Goal: Information Seeking & Learning: Learn about a topic

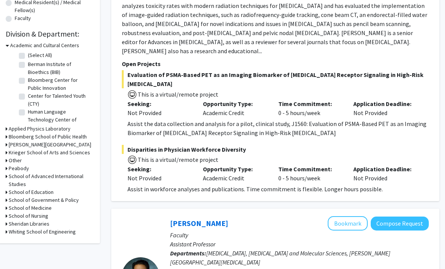
scroll to position [204, 8]
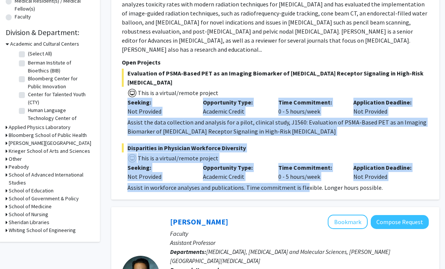
drag, startPoint x: 123, startPoint y: 80, endPoint x: 307, endPoint y: 171, distance: 205.5
click at [311, 173] on fg-project-list "Evaluation of PSMA-Based PET as an Imaging Biomarker of [MEDICAL_DATA] Receptor…" at bounding box center [275, 130] width 307 height 123
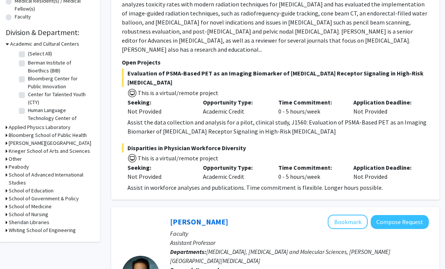
click at [325, 180] on div "[PERSON_NAME] Bookmark Compose Request Faculty Associate Professor Departments:…" at bounding box center [275, 36] width 328 height 328
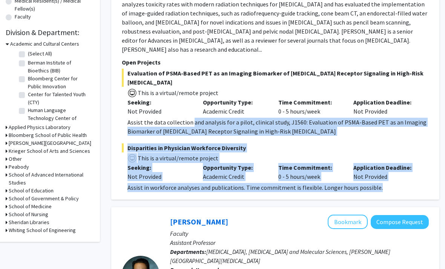
drag, startPoint x: 325, startPoint y: 179, endPoint x: 192, endPoint y: 103, distance: 153.7
click at [192, 103] on div "[PERSON_NAME] Bookmark Compose Request Faculty Associate Professor Departments:…" at bounding box center [275, 36] width 328 height 328
click at [192, 118] on div "Assist the data collection and analysis for a pilot, clinical study, J1560: Eva…" at bounding box center [279, 127] width 302 height 18
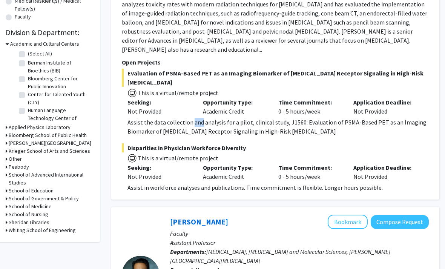
click at [192, 118] on div "Assist the data collection and analysis for a pilot, clinical study, J1560: Eva…" at bounding box center [279, 127] width 302 height 18
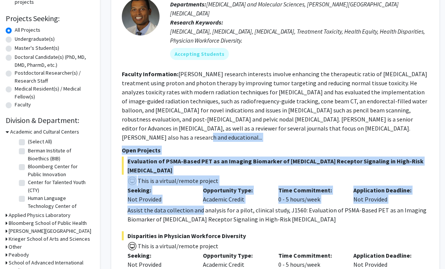
scroll to position [117, 8]
drag, startPoint x: 111, startPoint y: 62, endPoint x: 427, endPoint y: 126, distance: 322.3
click at [427, 126] on fg-search-faculty "[PERSON_NAME] Bookmark Compose Request Faculty Associate Professor Departments:…" at bounding box center [275, 123] width 307 height 313
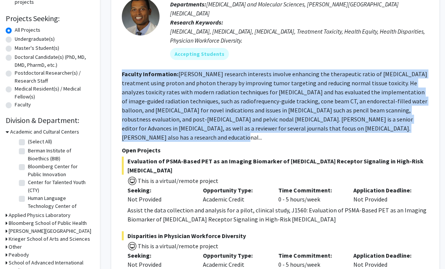
drag, startPoint x: 421, startPoint y: 123, endPoint x: 125, endPoint y: 59, distance: 302.6
click at [125, 59] on fg-search-faculty "[PERSON_NAME] Bookmark Compose Request Faculty Associate Professor Departments:…" at bounding box center [275, 123] width 307 height 313
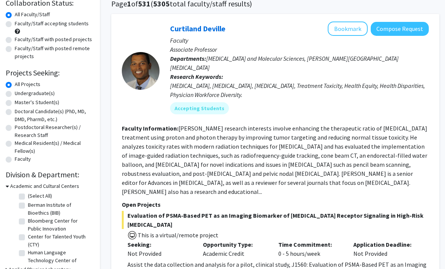
scroll to position [53, 8]
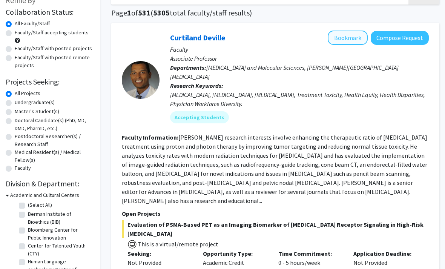
click at [344, 34] on button "Bookmark" at bounding box center [348, 38] width 40 height 14
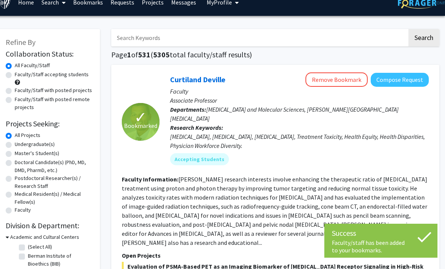
scroll to position [11, 8]
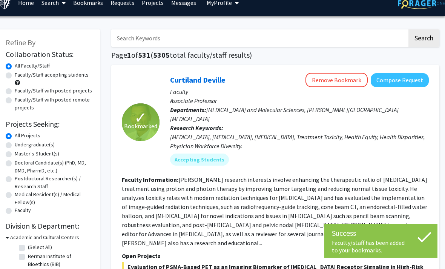
click at [19, 89] on label "Faculty/Staff with posted projects" at bounding box center [53, 91] width 77 height 8
click at [19, 89] on input "Faculty/Staff with posted projects" at bounding box center [17, 89] width 5 height 5
radio input "true"
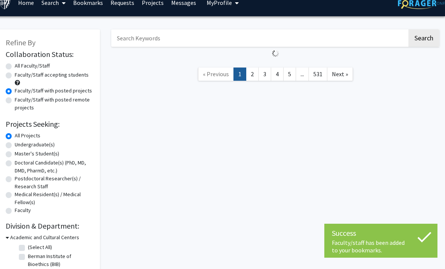
scroll to position [11, 0]
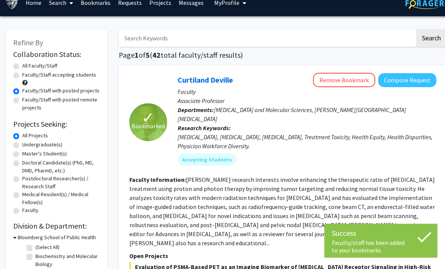
click at [18, 79] on div "Faculty/Staff accepting students" at bounding box center [56, 79] width 87 height 16
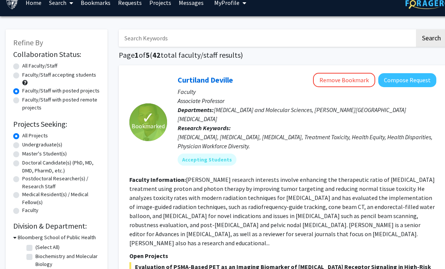
click at [22, 76] on label "Faculty/Staff accepting students" at bounding box center [59, 75] width 74 height 8
click at [22, 76] on input "Faculty/Staff accepting students" at bounding box center [24, 73] width 5 height 5
radio input "true"
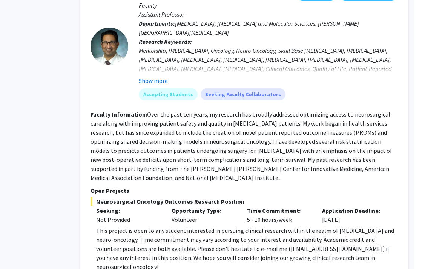
scroll to position [433, 8]
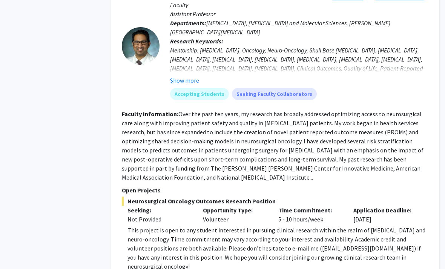
drag, startPoint x: 344, startPoint y: 223, endPoint x: 130, endPoint y: 199, distance: 215.4
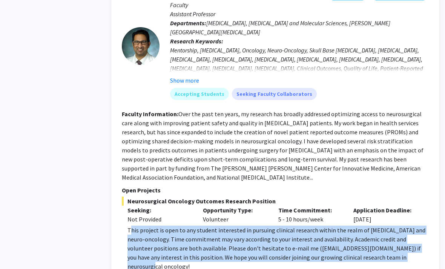
drag, startPoint x: 130, startPoint y: 199, endPoint x: 419, endPoint y: 229, distance: 291.1
click at [419, 229] on div "This project is open to any student interested in pursuing clinical research wi…" at bounding box center [279, 248] width 302 height 45
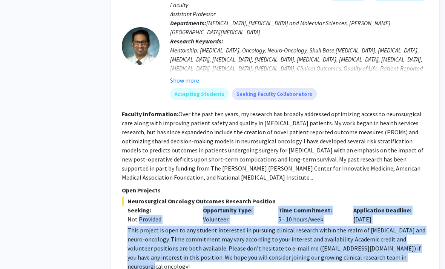
drag, startPoint x: 419, startPoint y: 229, endPoint x: 117, endPoint y: 200, distance: 303.4
click at [117, 200] on div "[PERSON_NAME] Bookmark Compose Request Faculty Assistant Professor Departments:…" at bounding box center [275, 190] width 328 height 424
drag, startPoint x: 117, startPoint y: 200, endPoint x: 393, endPoint y: 233, distance: 277.6
click at [393, 233] on div "[PERSON_NAME] Bookmark Compose Request Faculty Assistant Professor Departments:…" at bounding box center [275, 190] width 328 height 424
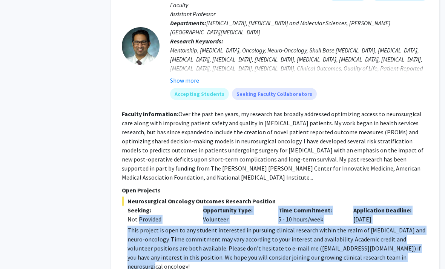
click at [393, 233] on div "This project is open to any student interested in pursuing clinical research wi…" at bounding box center [279, 248] width 302 height 45
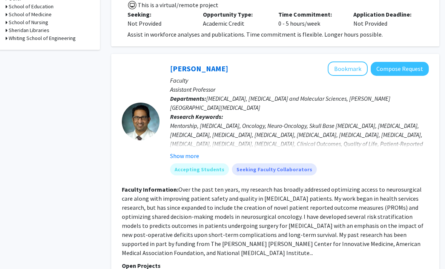
scroll to position [350, 8]
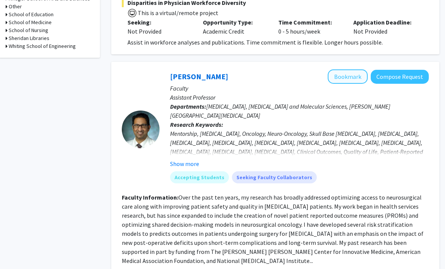
click at [341, 69] on button "Bookmark" at bounding box center [348, 76] width 40 height 14
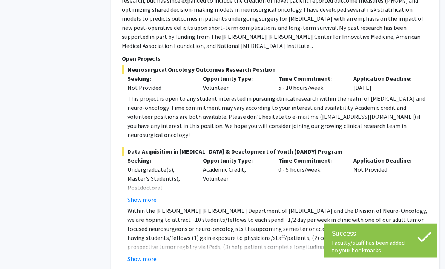
scroll to position [565, 8]
click at [156, 254] on button "Show more" at bounding box center [142, 258] width 29 height 9
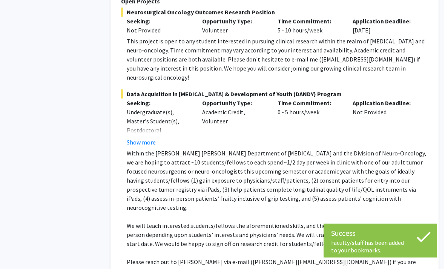
scroll to position [623, 8]
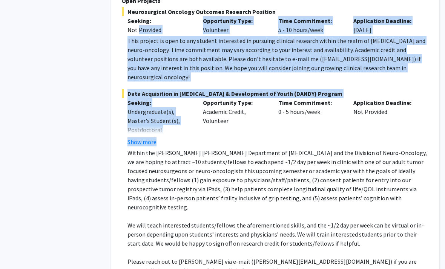
drag, startPoint x: 422, startPoint y: 229, endPoint x: 113, endPoint y: 119, distance: 328.0
click at [113, 119] on div "✓ Bookmarked [PERSON_NAME] Remove Bookmark Compose Request Faculty Assistant Pr…" at bounding box center [275, 46] width 328 height 515
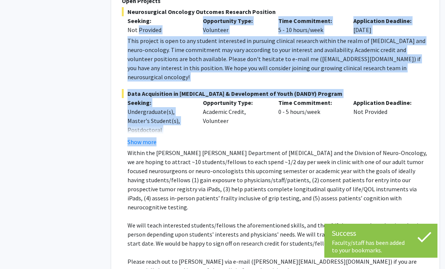
click at [113, 119] on div "✓ Bookmarked [PERSON_NAME] Remove Bookmark Compose Request Faculty Assistant Pr…" at bounding box center [275, 46] width 328 height 515
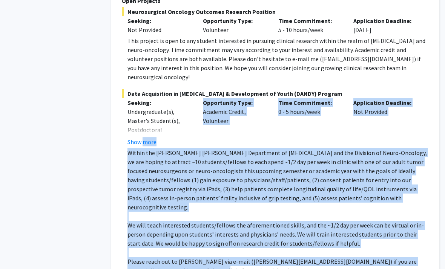
drag, startPoint x: 113, startPoint y: 119, endPoint x: 325, endPoint y: 225, distance: 237.2
click at [323, 224] on div "✓ Bookmarked [PERSON_NAME] Remove Bookmark Compose Request Faculty Assistant Pr…" at bounding box center [275, 46] width 328 height 515
click at [327, 257] on p "Please reach out to [PERSON_NAME] via e-mail ([PERSON_NAME][EMAIL_ADDRESS][DOMA…" at bounding box center [279, 266] width 302 height 18
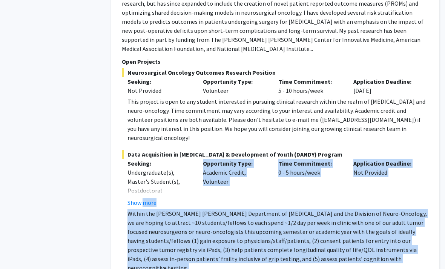
scroll to position [560, 8]
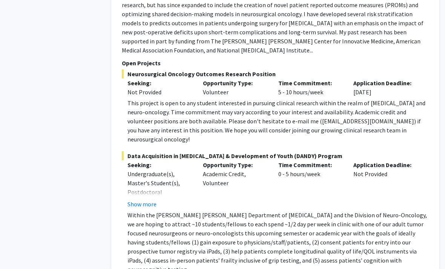
click at [239, 99] on div "This project is open to any student interested in pursuing clinical research wi…" at bounding box center [279, 121] width 302 height 45
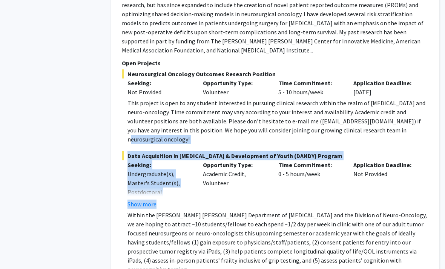
drag, startPoint x: 125, startPoint y: 74, endPoint x: 382, endPoint y: 98, distance: 258.2
click at [382, 99] on fg-read-more "This project is open to any student interested in pursuing clinical research wi…" at bounding box center [275, 121] width 307 height 45
click at [382, 99] on div "This project is open to any student interested in pursuing clinical research wi…" at bounding box center [279, 121] width 302 height 45
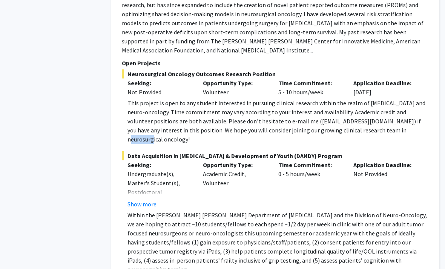
click at [382, 99] on div "This project is open to any student interested in pursuing clinical research wi…" at bounding box center [279, 121] width 302 height 45
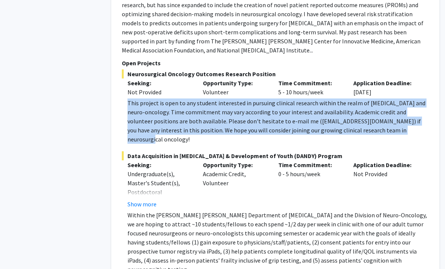
click at [382, 99] on div "This project is open to any student interested in pursuing clinical research wi…" at bounding box center [279, 121] width 302 height 45
click at [213, 99] on div "This project is open to any student interested in pursuing clinical research wi…" at bounding box center [279, 121] width 302 height 45
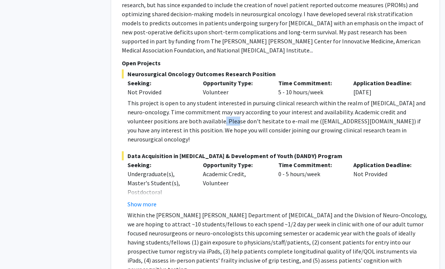
click at [213, 99] on div "This project is open to any student interested in pursuing clinical research wi…" at bounding box center [279, 121] width 302 height 45
click at [195, 99] on div "This project is open to any student interested in pursuing clinical research wi…" at bounding box center [279, 121] width 302 height 45
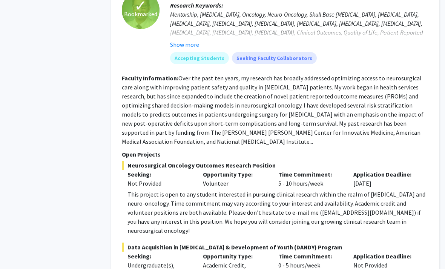
scroll to position [459, 8]
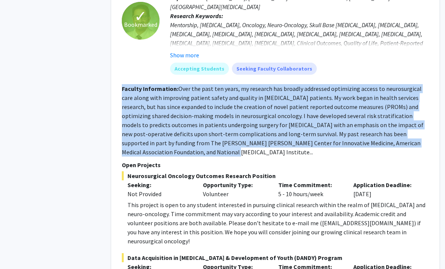
drag, startPoint x: 432, startPoint y: 122, endPoint x: 122, endPoint y: 71, distance: 314.0
click at [122, 71] on div "✓ Bookmarked [PERSON_NAME] Remove Bookmark Compose Request Faculty Assistant Pr…" at bounding box center [275, 210] width 328 height 515
click at [122, 85] on b "Faculty Information:" at bounding box center [150, 89] width 57 height 8
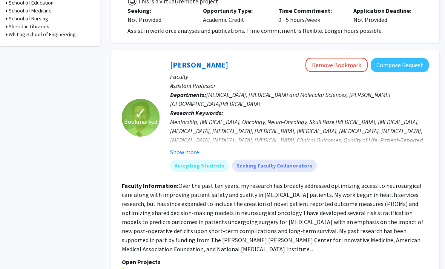
scroll to position [361, 8]
click at [185, 128] on fg-read-more "Mentorship, [MEDICAL_DATA], Oncology, Neuro-Oncology, Skull Base [MEDICAL_DATA]…" at bounding box center [299, 137] width 259 height 39
click at [186, 148] on button "Show more" at bounding box center [184, 152] width 29 height 9
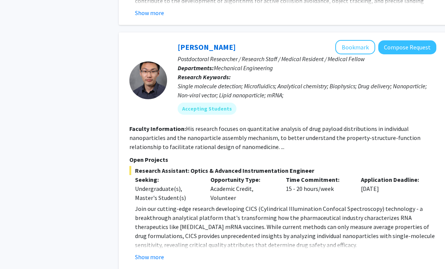
scroll to position [1341, 0]
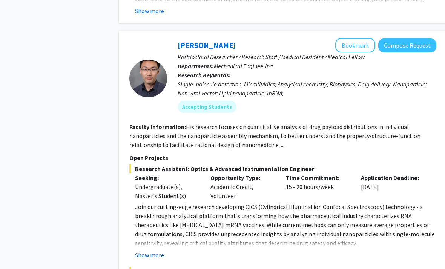
click at [157, 251] on button "Show more" at bounding box center [149, 255] width 29 height 9
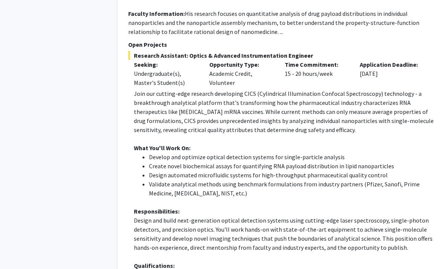
scroll to position [1461, 1]
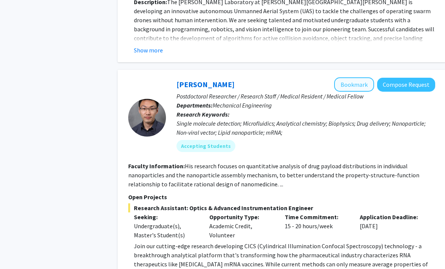
click at [363, 77] on button "Bookmark" at bounding box center [355, 84] width 40 height 14
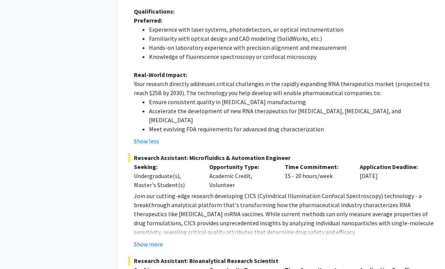
scroll to position [1717, 1]
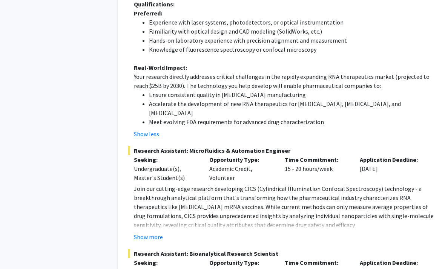
click at [147, 184] on p "Join our cutting-edge research developing CICS (Cylindrical Illumination Confoc…" at bounding box center [285, 206] width 302 height 45
click at [149, 184] on fg-read-more "Join our cutting-edge research developing CICS (Cylindrical Illumination Confoc…" at bounding box center [282, 212] width 307 height 57
click at [146, 233] on button "Show more" at bounding box center [148, 237] width 29 height 9
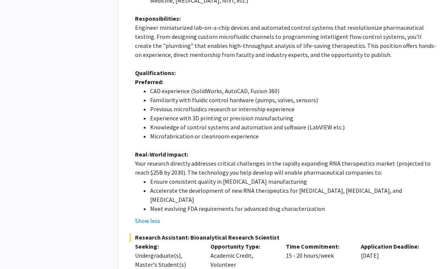
scroll to position [2002, 0]
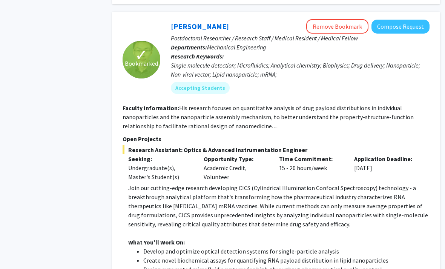
scroll to position [1361, 7]
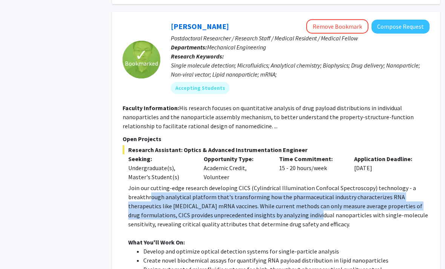
drag, startPoint x: 274, startPoint y: 160, endPoint x: 149, endPoint y: 141, distance: 126.4
click at [149, 183] on p "Join our cutting-edge research developing CICS (Cylindrical Illumination Confoc…" at bounding box center [279, 205] width 302 height 45
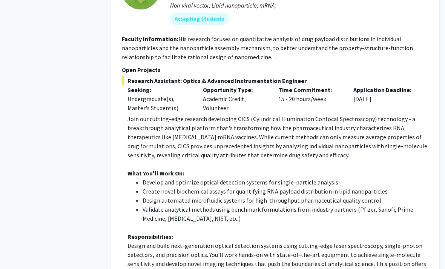
scroll to position [1430, 8]
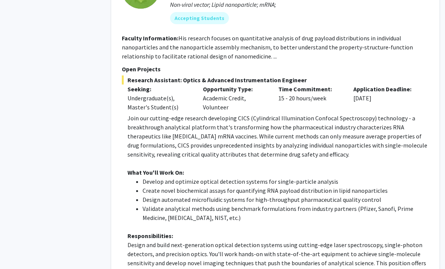
click at [173, 76] on span "Research Assistant: Optics & Advanced Instrumentation Engineer" at bounding box center [275, 80] width 307 height 9
copy span "Research Assistant: Optics & Advanced Instrumentation Engineer"
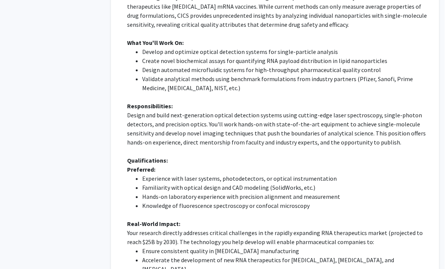
scroll to position [1552, 7]
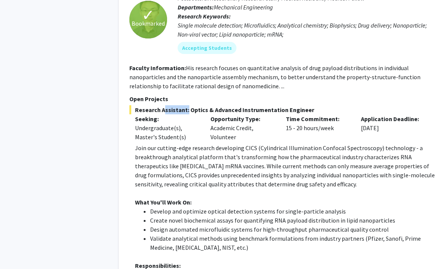
copy span "Research Assistant: Optics & Advanced Instrumentation Engineer"
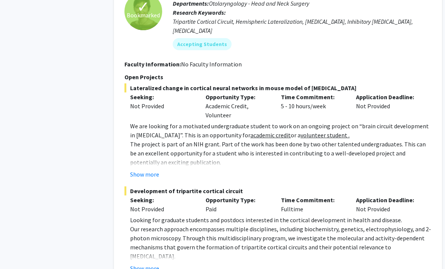
scroll to position [2649, 6]
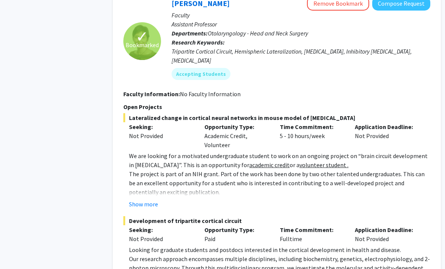
click at [145, 200] on button "Show more" at bounding box center [143, 204] width 29 height 9
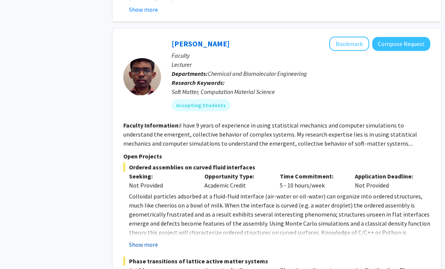
click at [147, 240] on button "Show more" at bounding box center [143, 244] width 29 height 9
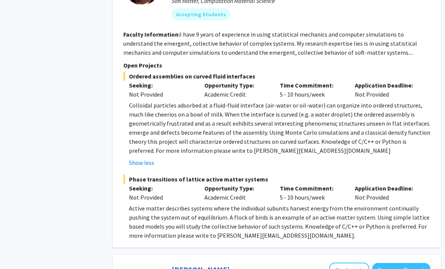
scroll to position [3301, 6]
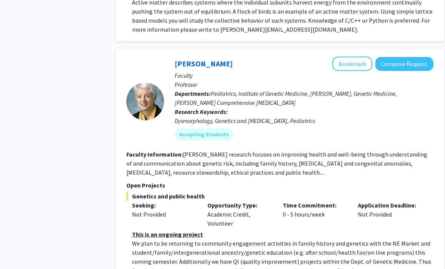
scroll to position [3362, 3]
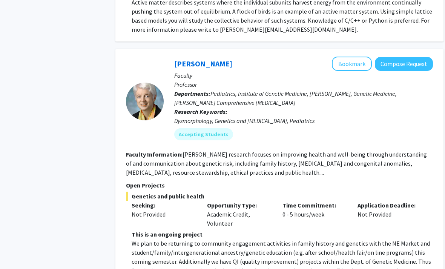
click at [166, 151] on fg-read-more "[PERSON_NAME] research focuses on improving health and well-being through under…" at bounding box center [276, 164] width 301 height 26
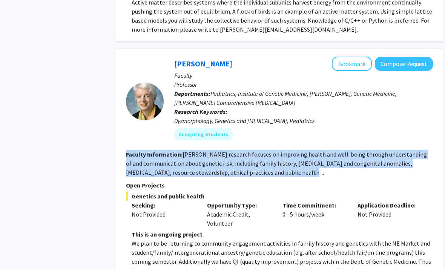
click at [166, 151] on fg-read-more "[PERSON_NAME] research focuses on improving health and well-being through under…" at bounding box center [276, 164] width 301 height 26
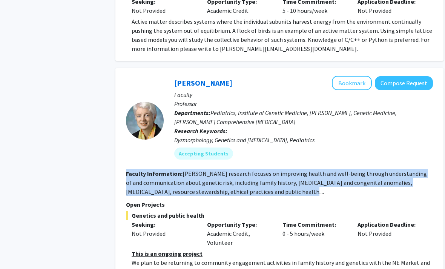
scroll to position [3330, 3]
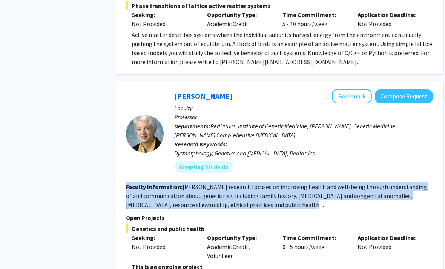
click at [208, 89] on div "[PERSON_NAME] Bookmark Compose Request Faculty Professor Departments: Pediatric…" at bounding box center [299, 133] width 270 height 89
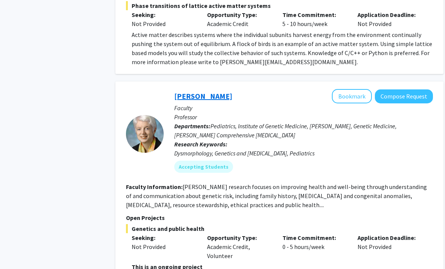
click at [223, 91] on link "[PERSON_NAME]" at bounding box center [204, 95] width 58 height 9
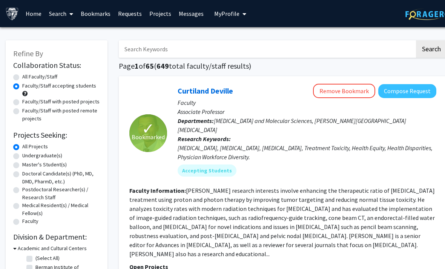
drag, startPoint x: 223, startPoint y: 4, endPoint x: 223, endPoint y: -20, distance: 23.8
click at [223, 0] on html "Skip navigation Home Search Bookmarks Requests Projects Messages My Profile [PE…" at bounding box center [222, 134] width 445 height 269
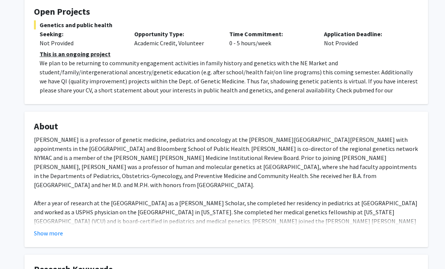
scroll to position [147, 0]
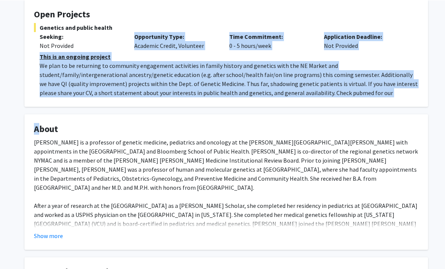
drag, startPoint x: 20, startPoint y: 51, endPoint x: 393, endPoint y: 110, distance: 378.0
click at [393, 110] on div "[PERSON_NAME] Bookmark Compose Request Titles: Professor Degrees: MD MPH, Yale …" at bounding box center [226, 149] width 415 height 527
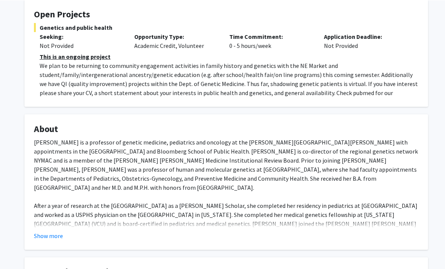
click at [393, 110] on div "[PERSON_NAME] Bookmark Compose Request Titles: Professor Degrees: MD MPH, Yale …" at bounding box center [226, 149] width 415 height 527
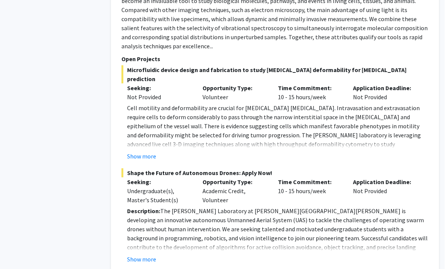
scroll to position [976, 8]
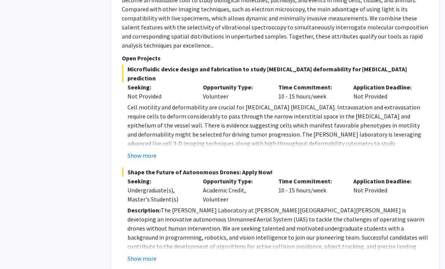
click at [137, 103] on p "Cell motility and deformability are crucial for [MEDICAL_DATA] [MEDICAL_DATA]. …" at bounding box center [279, 130] width 302 height 54
click at [137, 103] on fg-read-more "Cell motility and deformability are crucial for [MEDICAL_DATA] [MEDICAL_DATA]. …" at bounding box center [275, 131] width 307 height 57
click at [137, 151] on button "Show more" at bounding box center [142, 155] width 29 height 9
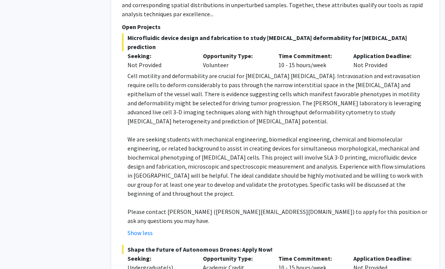
scroll to position [1007, 8]
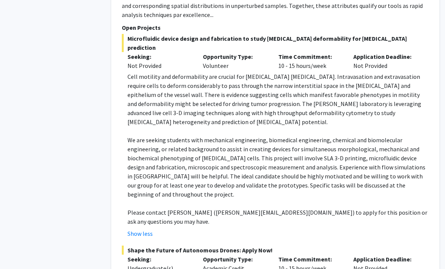
click at [130, 136] on p "We are seeking students with mechanical engineering, biomedical engineering, ch…" at bounding box center [279, 167] width 302 height 63
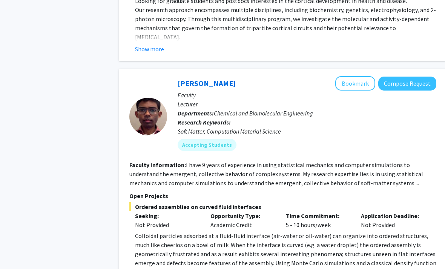
scroll to position [2077, 0]
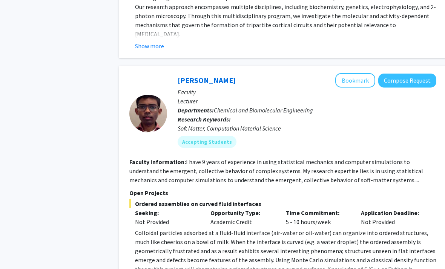
click at [148, 228] on p "Colloidal particles adsorbed at a fluid-fluid interface (air-water or oil-water…" at bounding box center [286, 255] width 302 height 54
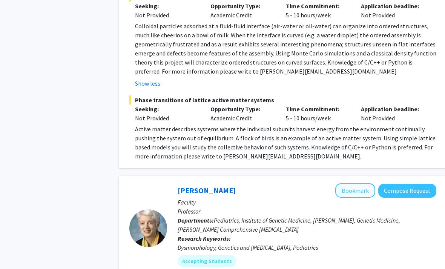
click at [354, 183] on button "Bookmark" at bounding box center [356, 190] width 40 height 14
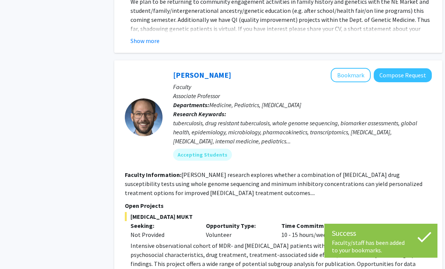
scroll to position [2653, 8]
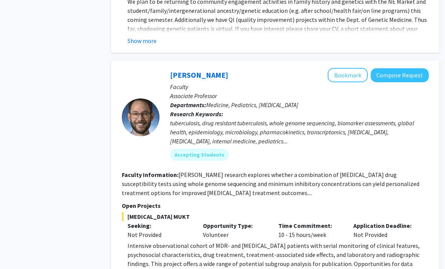
click at [216, 241] on p "Intensive observational cohort of MDR- and [MEDICAL_DATA] patients with serial …" at bounding box center [279, 259] width 302 height 36
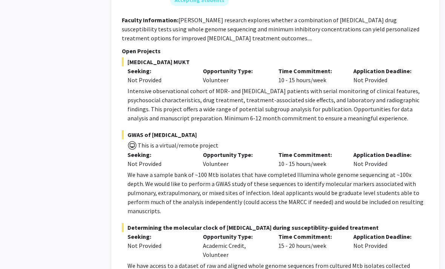
scroll to position [2817, 8]
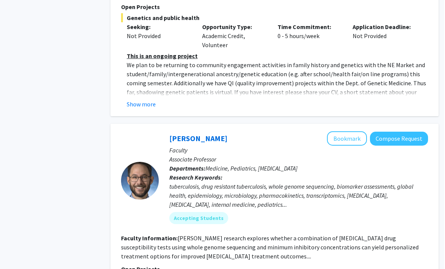
scroll to position [2586, 8]
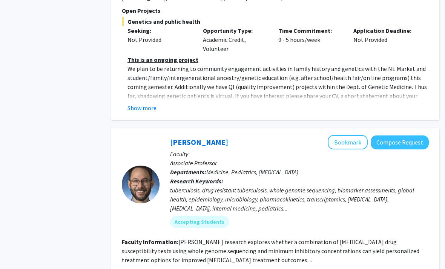
click at [356, 135] on button "Bookmark" at bounding box center [348, 142] width 40 height 14
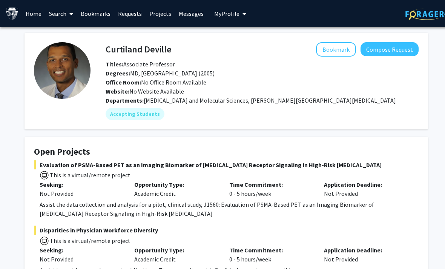
click at [142, 48] on h4 "Curtiland Deville" at bounding box center [139, 49] width 66 height 14
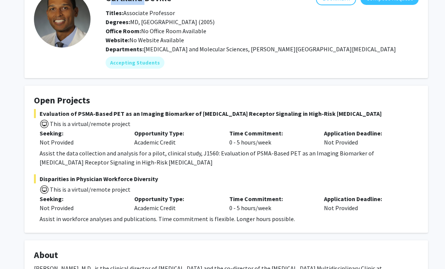
scroll to position [66, 0]
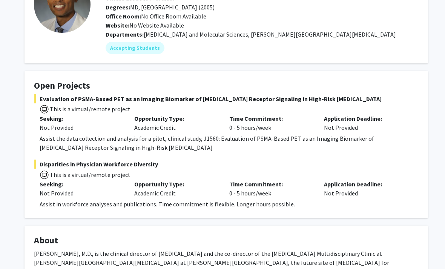
drag, startPoint x: 147, startPoint y: 187, endPoint x: 19, endPoint y: 110, distance: 149.7
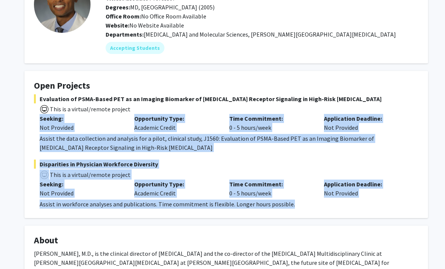
drag, startPoint x: 19, startPoint y: 110, endPoint x: 371, endPoint y: 208, distance: 366.1
click at [371, 208] on div "Curtiland Deville Bookmark Compose Request Titles: Associate Professor Degrees:…" at bounding box center [226, 254] width 415 height 575
click at [371, 208] on fg-card "Open Projects Evaluation of PSMA-Based PET as an Imaging Biomarker of Androgen …" at bounding box center [227, 144] width 404 height 147
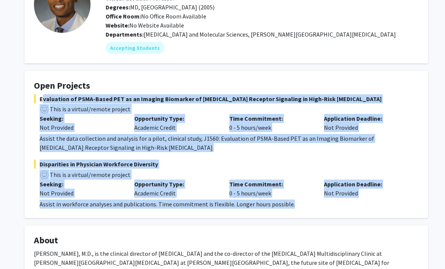
drag, startPoint x: 371, startPoint y: 208, endPoint x: 37, endPoint y: 99, distance: 352.2
click at [37, 99] on fg-card "Open Projects Evaluation of PSMA-Based PET as an Imaging Biomarker of Androgen …" at bounding box center [227, 144] width 404 height 147
click at [37, 99] on span "Evaluation of PSMA-Based PET as an Imaging Biomarker of [MEDICAL_DATA] Receptor…" at bounding box center [226, 98] width 385 height 9
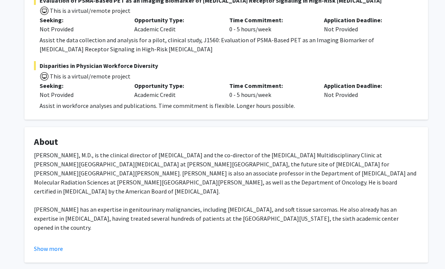
scroll to position [165, 0]
drag, startPoint x: 23, startPoint y: 147, endPoint x: 132, endPoint y: 185, distance: 114.6
click at [123, 180] on div "Curtiland Deville Bookmark Compose Request Titles: Associate Professor Degrees:…" at bounding box center [226, 155] width 415 height 575
click at [142, 190] on div "Curtiland Deville, Jr., M.D., is the clinical director of radiation oncology an…" at bounding box center [226, 250] width 385 height 199
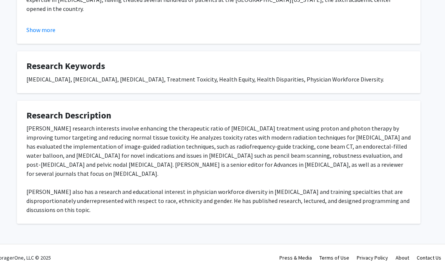
scroll to position [384, 8]
